Goal: Task Accomplishment & Management: Manage account settings

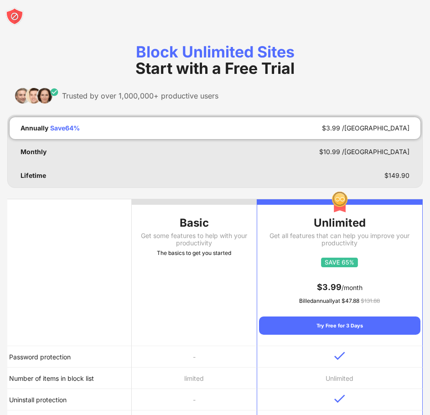
click at [24, 19] on div at bounding box center [215, 16] width 430 height 33
click at [15, 16] on img at bounding box center [14, 16] width 18 height 18
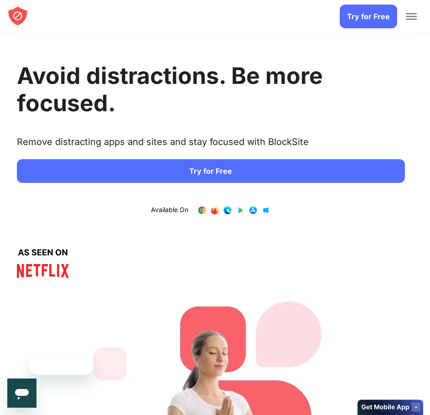
click at [414, 13] on span "Toggle Menu" at bounding box center [411, 13] width 11 height 1
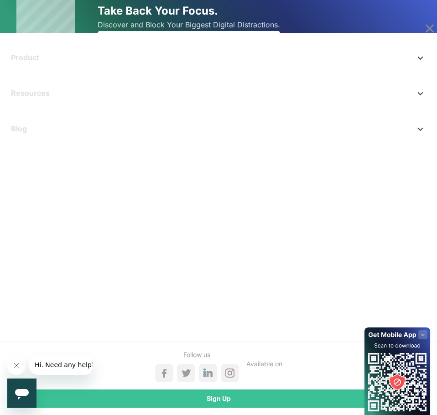
click at [286, 397] on div "Sign Up" at bounding box center [218, 398] width 422 height 18
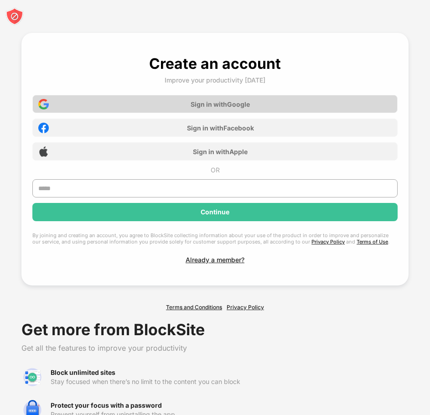
click at [214, 98] on div "Sign in with Google" at bounding box center [214, 104] width 365 height 18
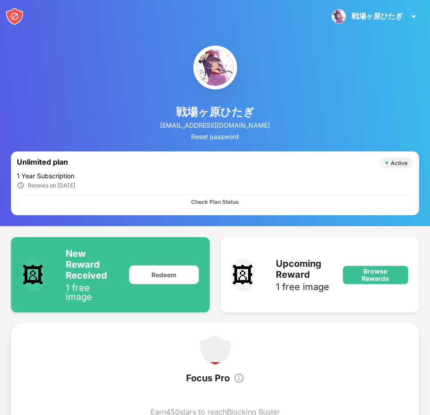
click at [16, 16] on img at bounding box center [14, 16] width 18 height 18
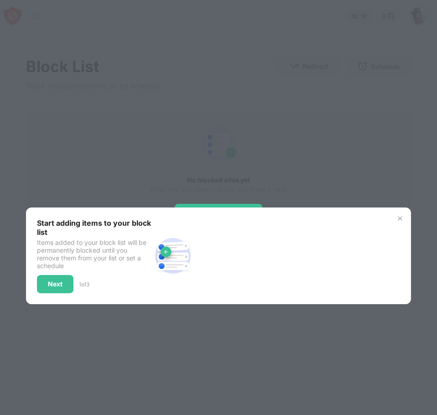
click at [394, 214] on div "Start adding items to your block list Items added to your block list will be pe…" at bounding box center [218, 255] width 384 height 97
click at [404, 216] on div "Start adding items to your block list Items added to your block list will be pe…" at bounding box center [218, 255] width 384 height 97
click at [50, 285] on div "Next" at bounding box center [55, 283] width 15 height 7
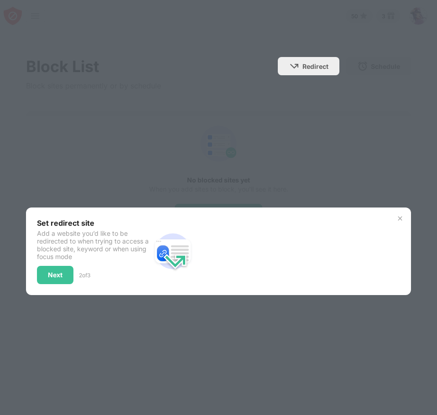
click at [50, 285] on div "Set redirect site Add a website you’d like to be redirected to when trying to a…" at bounding box center [218, 251] width 384 height 88
click at [56, 283] on div "Next" at bounding box center [55, 275] width 36 height 18
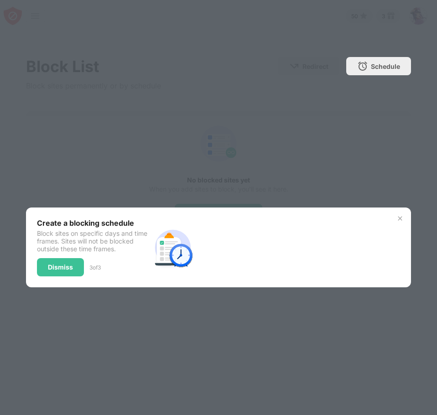
click at [58, 283] on div "Create a blocking schedule Block sites on specific days and time frames. Sites …" at bounding box center [218, 247] width 384 height 80
click at [58, 281] on div "Create a blocking schedule Block sites on specific days and time frames. Sites …" at bounding box center [218, 247] width 384 height 80
click at [57, 270] on div "Dismiss" at bounding box center [60, 267] width 25 height 7
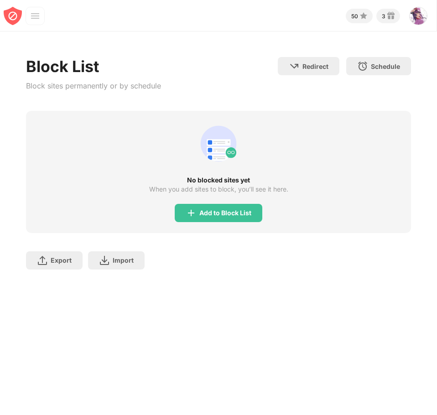
click at [191, 216] on img at bounding box center [191, 212] width 11 height 11
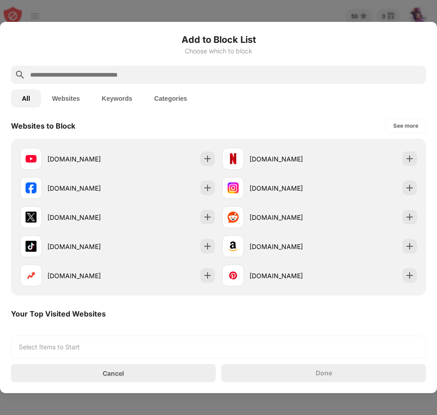
scroll to position [137, 0]
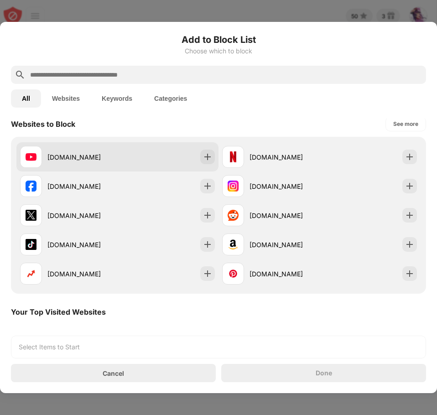
click at [207, 166] on div "youtube.com" at bounding box center [117, 156] width 202 height 29
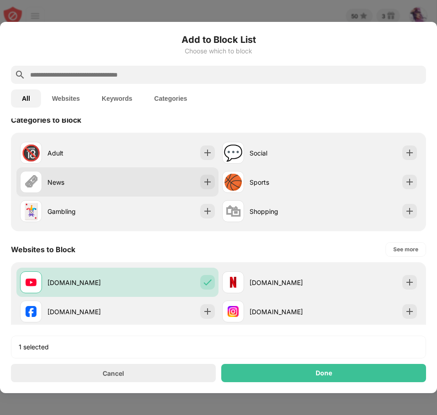
scroll to position [0, 0]
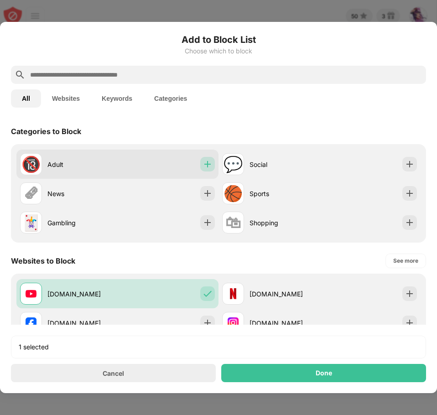
click at [203, 167] on img at bounding box center [207, 164] width 9 height 9
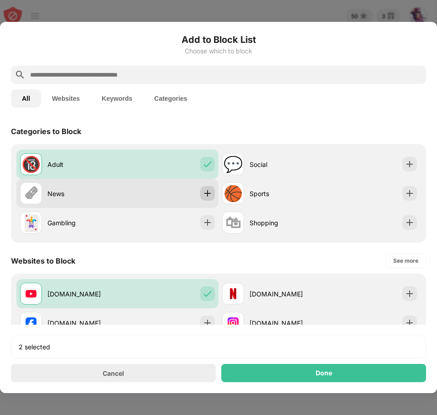
click at [203, 196] on img at bounding box center [207, 193] width 9 height 9
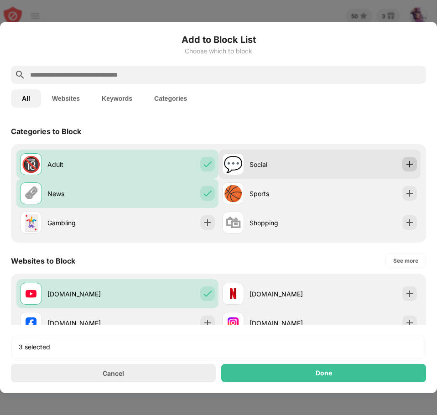
click at [405, 160] on img at bounding box center [409, 164] width 9 height 9
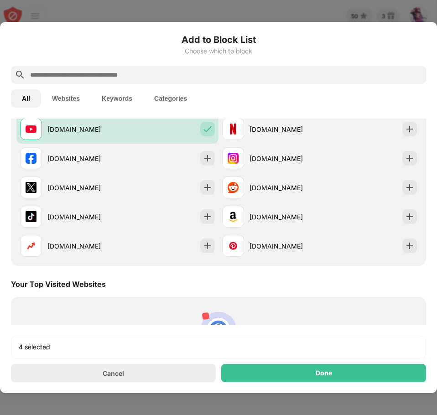
scroll to position [182, 0]
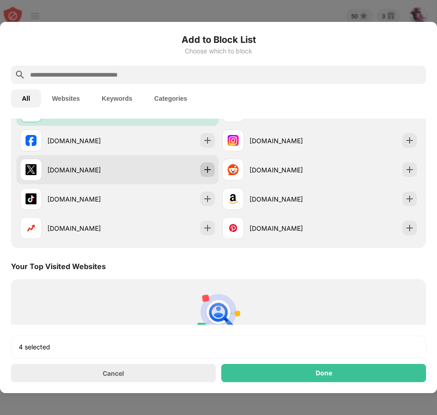
click at [207, 166] on img at bounding box center [207, 169] width 9 height 9
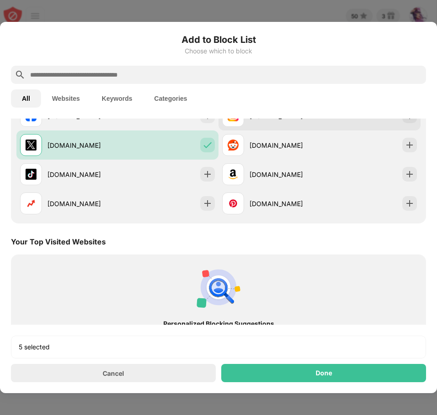
scroll to position [91, 0]
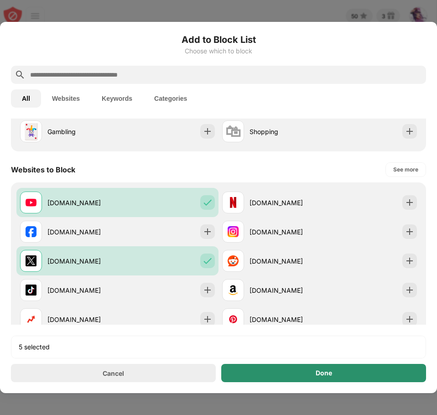
click at [278, 377] on div "Done" at bounding box center [323, 373] width 205 height 18
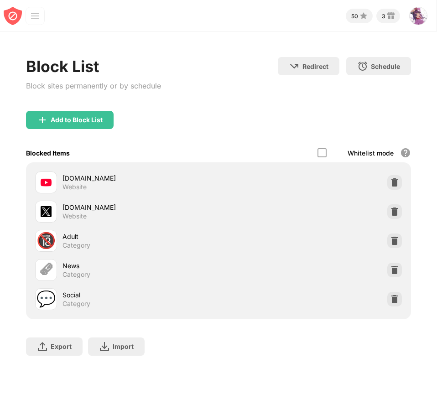
scroll to position [120, 0]
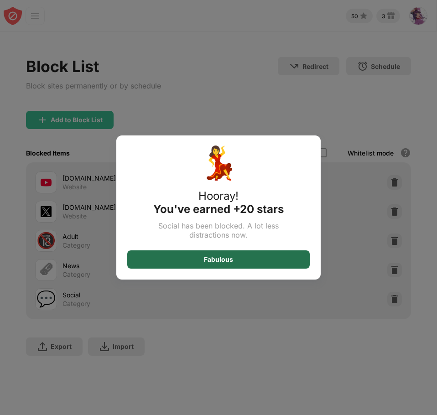
click at [255, 261] on div "Fabulous" at bounding box center [218, 259] width 182 height 18
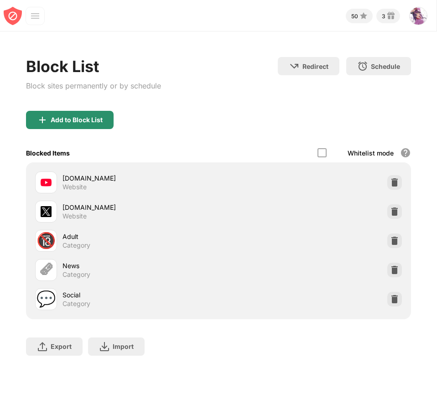
click at [96, 126] on div "Add to Block List" at bounding box center [70, 120] width 88 height 18
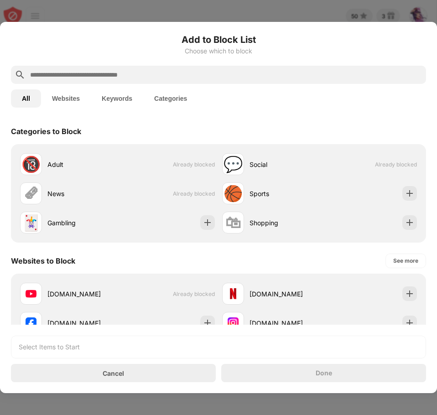
click at [112, 92] on button "Keywords" at bounding box center [117, 98] width 52 height 18
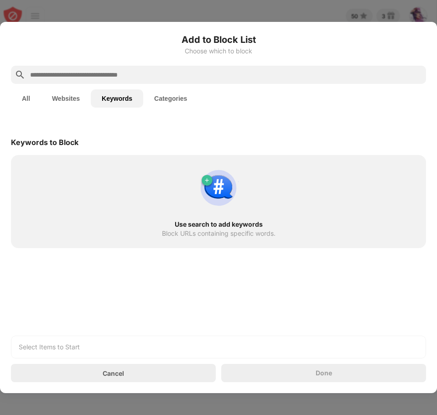
click at [91, 97] on button "Keywords" at bounding box center [117, 98] width 52 height 18
click at [77, 98] on button "Websites" at bounding box center [66, 98] width 50 height 18
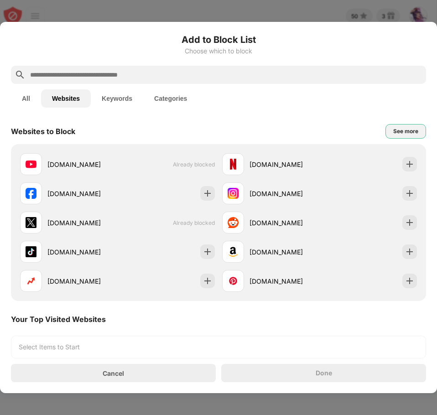
click at [397, 133] on div "See more" at bounding box center [405, 131] width 25 height 9
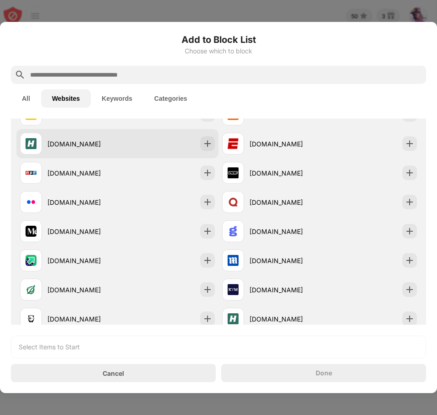
scroll to position [274, 0]
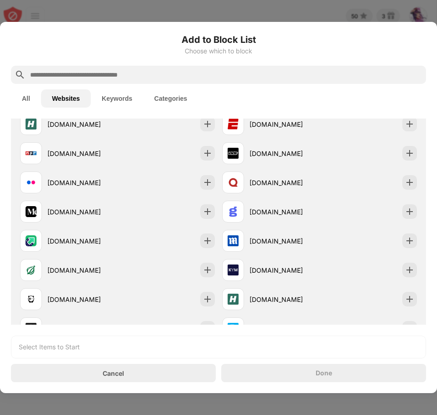
click at [212, 67] on div at bounding box center [218, 75] width 415 height 18
click at [211, 69] on div at bounding box center [218, 75] width 415 height 18
click at [209, 72] on input "text" at bounding box center [225, 74] width 393 height 11
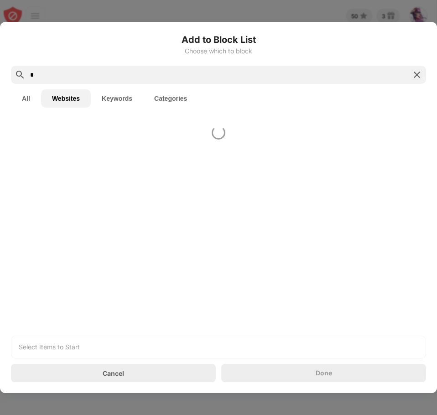
scroll to position [0, 0]
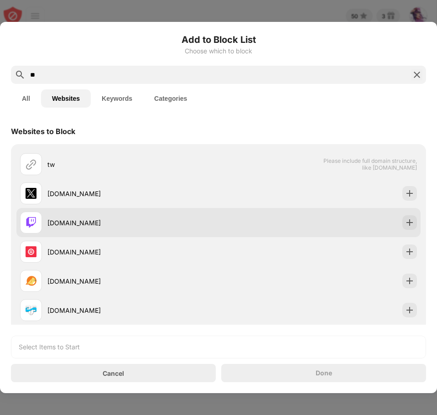
click at [410, 220] on div "twitch.tv" at bounding box center [218, 222] width 404 height 29
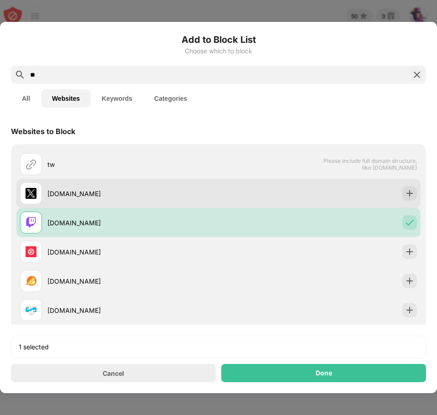
click at [408, 201] on div "twitter.com" at bounding box center [218, 193] width 404 height 29
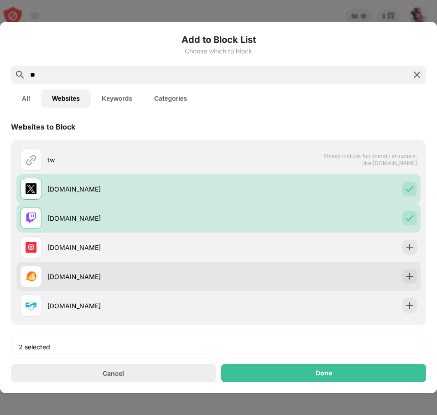
scroll to position [11, 0]
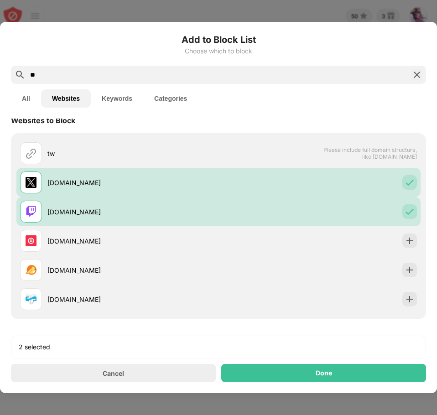
click at [97, 81] on div "**" at bounding box center [218, 75] width 415 height 18
click at [96, 74] on input "**" at bounding box center [218, 74] width 378 height 11
type input "*"
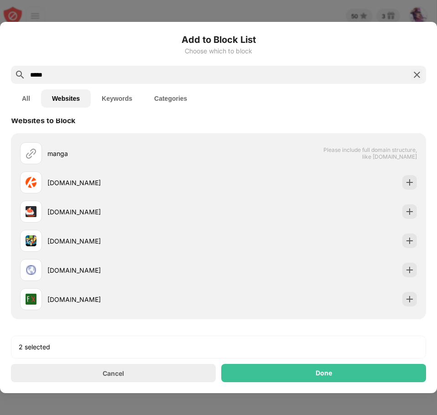
type input "*****"
click at [117, 101] on button "Keywords" at bounding box center [117, 98] width 52 height 18
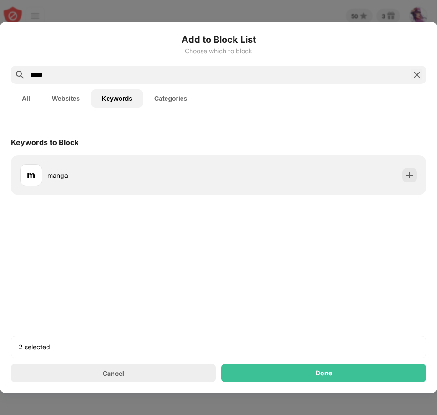
click at [44, 99] on button "Websites" at bounding box center [66, 98] width 50 height 18
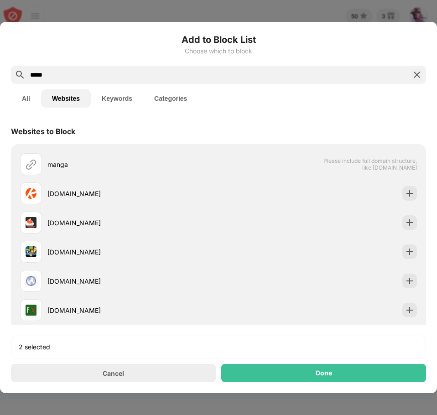
click at [38, 98] on button "All" at bounding box center [26, 98] width 30 height 18
click at [32, 99] on button "All" at bounding box center [26, 98] width 30 height 18
click at [119, 94] on button "Keywords" at bounding box center [117, 98] width 52 height 18
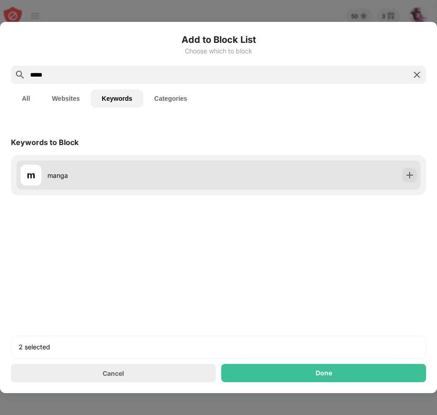
click at [417, 172] on div "m manga" at bounding box center [218, 174] width 404 height 29
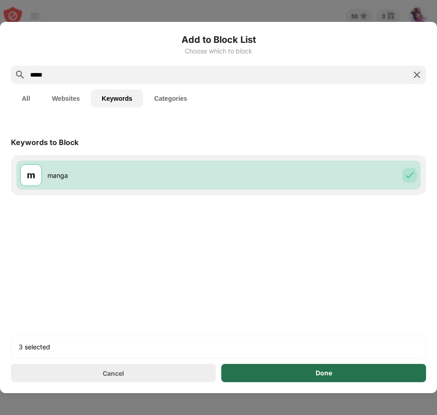
click at [318, 367] on div "Done" at bounding box center [323, 373] width 205 height 18
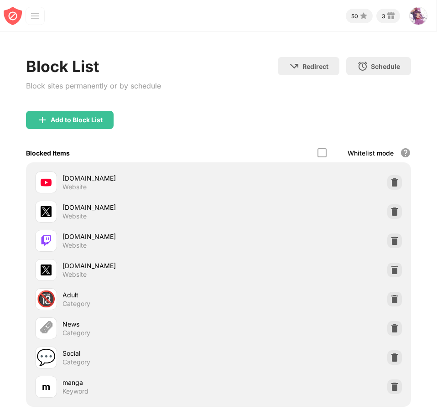
click at [320, 370] on div "Done" at bounding box center [324, 372] width 16 height 7
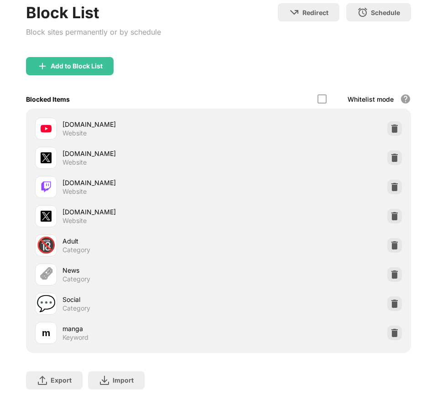
scroll to position [70, 0]
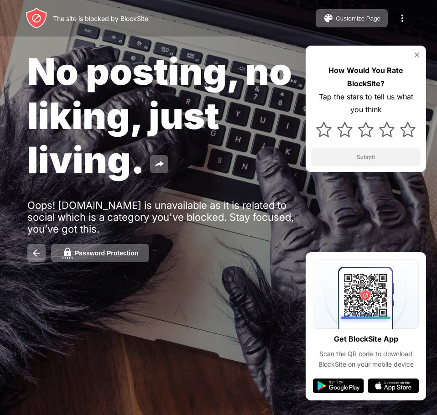
drag, startPoint x: 0, startPoint y: 0, endPoint x: 397, endPoint y: 183, distance: 436.8
click at [397, 183] on div "No posting, no liking, just living. Oops! x.com is unavailable as it is related…" at bounding box center [218, 155] width 437 height 311
